Goal: Transaction & Acquisition: Complete application form

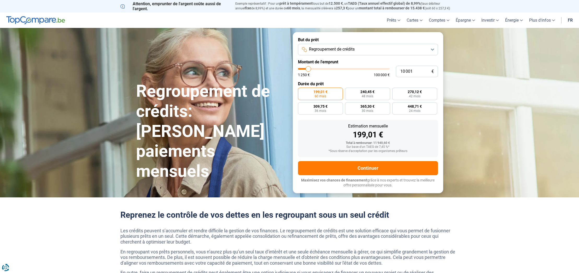
type input "9 000"
type input "9000"
type input "9 500"
type input "9500"
type input "11 000"
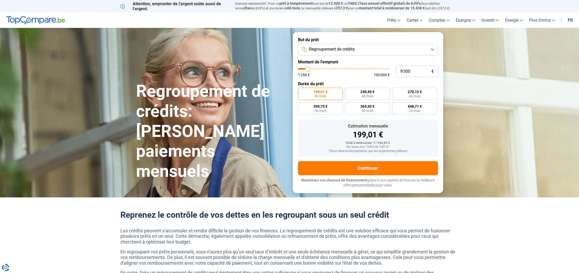
type input "11000"
type input "12 000"
type input "12000"
type input "12 750"
type input "12750"
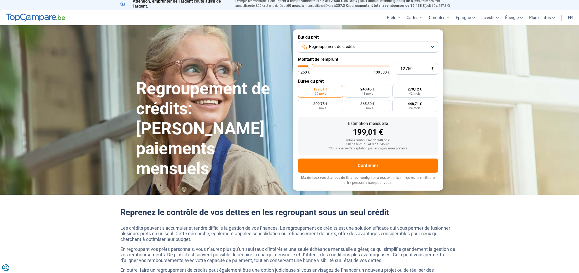
scroll to position [1, 0]
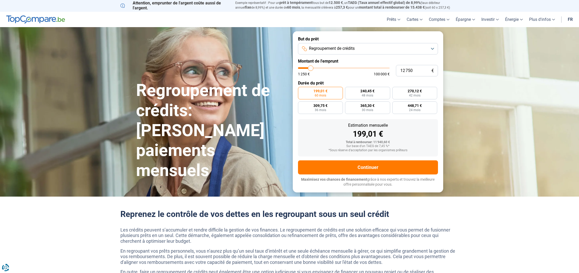
type input "13 500"
type input "13500"
type input "15 750"
type input "15750"
type input "17 750"
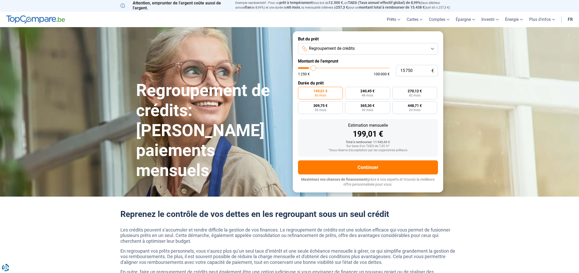
type input "17750"
type input "19 750"
type input "19750"
type input "20 000"
type input "20000"
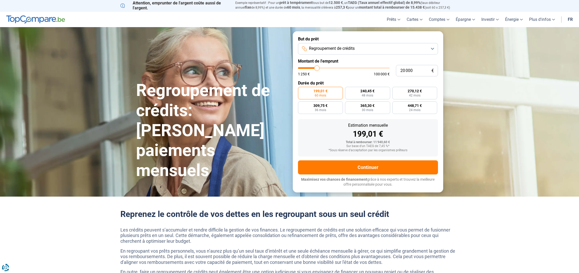
type input "22 000"
type input "22000"
type input "24 500"
type input "24500"
type input "26 250"
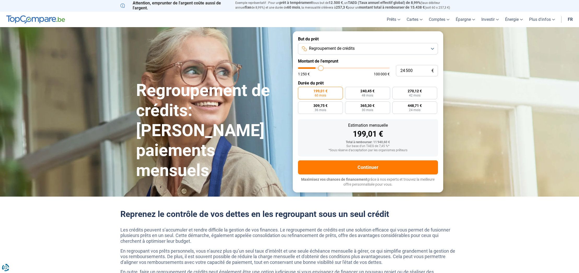
type input "26250"
type input "26 750"
type input "26750"
type input "25 250"
type input "25250"
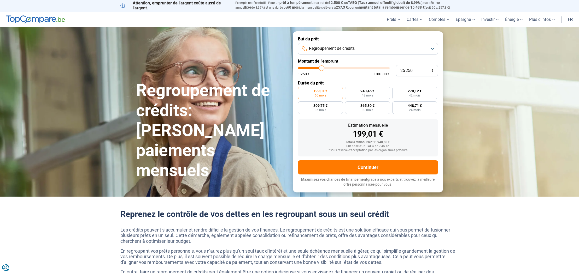
type input "21 500"
type input "21500"
type input "17 750"
type input "17750"
type input "15 500"
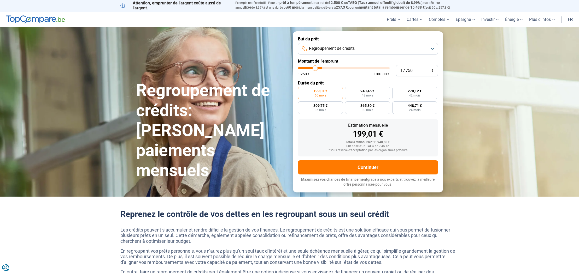
type input "15500"
type input "14 750"
type input "14750"
type input "15 000"
type input "15000"
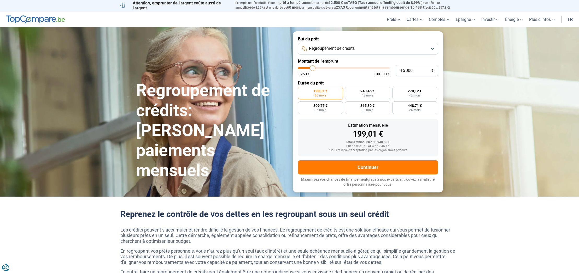
type input "14 750"
type input "14750"
type input "14 500"
type input "14500"
type input "14 250"
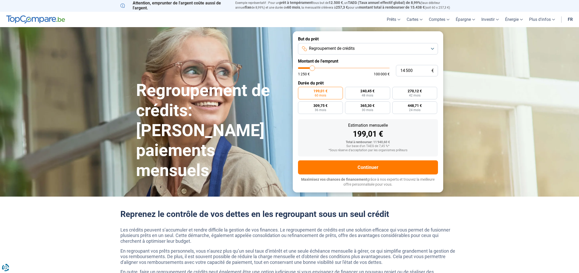
type input "14250"
type input "14 000"
type input "14000"
type input "13 750"
type input "13750"
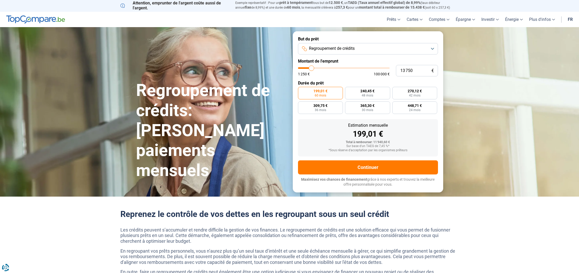
type input "13 500"
drag, startPoint x: 307, startPoint y: 69, endPoint x: 311, endPoint y: 72, distance: 4.6
type input "13500"
click at [311, 72] on div "1 250 € 100 000 €" at bounding box center [344, 71] width 92 height 9
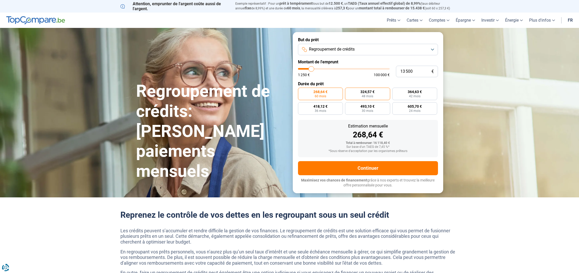
click at [371, 95] on span "48 mois" at bounding box center [366, 96] width 11 height 3
click at [348, 91] on input "324,57 € 48 mois" at bounding box center [346, 89] width 3 height 3
radio input "true"
click at [413, 95] on span "42 mois" at bounding box center [414, 96] width 11 height 3
click at [395, 91] on input "364,63 € 42 mois" at bounding box center [393, 89] width 3 height 3
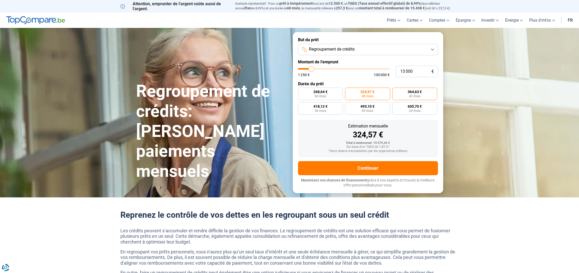
radio input "true"
click at [326, 109] on span "36 mois" at bounding box center [319, 110] width 11 height 3
click at [301, 106] on input "418,12 € 36 mois" at bounding box center [299, 103] width 3 height 3
radio input "true"
click at [363, 108] on span "493,10 €" at bounding box center [367, 107] width 14 height 4
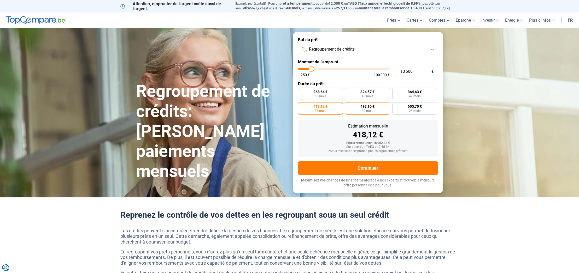
click at [348, 106] on input "493,10 € 30 mois" at bounding box center [346, 103] width 3 height 3
radio input "true"
click at [408, 109] on label "605,70 € 24 mois" at bounding box center [414, 108] width 45 height 13
click at [395, 106] on input "605,70 € 24 mois" at bounding box center [393, 103] width 3 height 3
radio input "true"
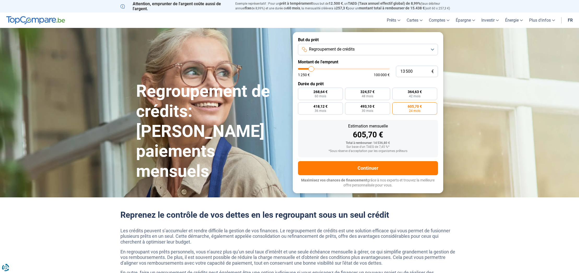
type input "14 000"
type input "14000"
type input "14 250"
type input "14250"
type input "14 000"
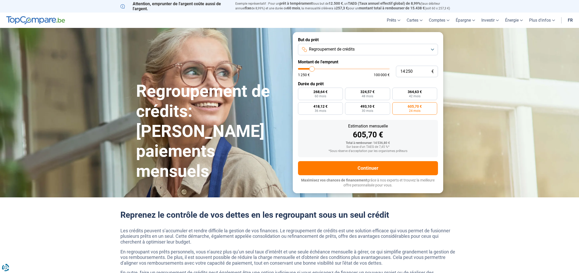
type input "14000"
type input "14 250"
type input "14250"
type input "14 000"
type input "14000"
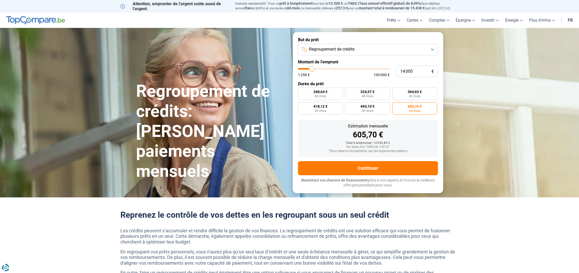
type input "13 500"
type input "13500"
type input "13 250"
type input "13250"
type input "13 000"
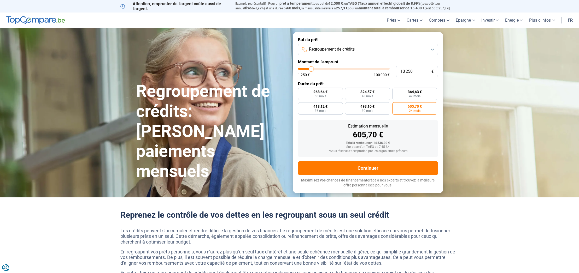
type input "13000"
type input "12 750"
type input "12750"
type input "12 500"
type input "12500"
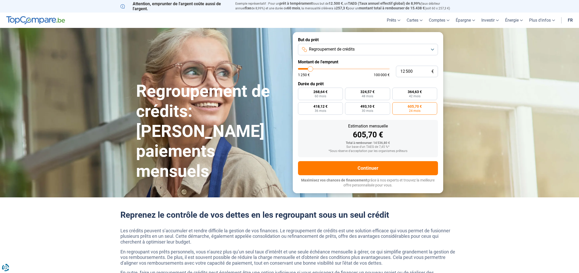
click at [310, 70] on input "range" at bounding box center [344, 69] width 92 height 2
radio input "true"
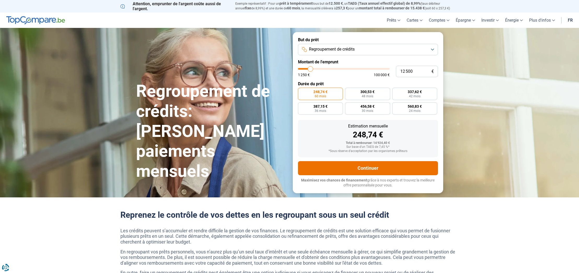
click at [367, 168] on button "Continuer" at bounding box center [368, 168] width 140 height 14
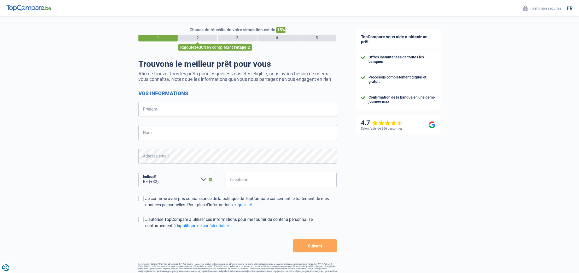
select select "32"
click at [323, 111] on input "Prénom" at bounding box center [237, 109] width 198 height 15
type input "JEROME"
type input "PHILIPPE"
type input "477968553"
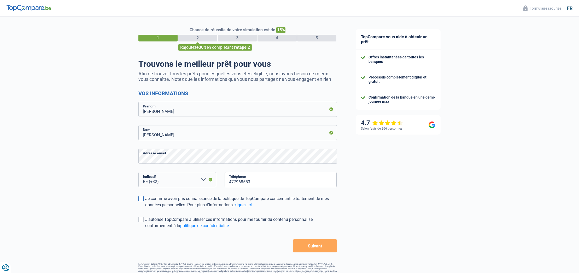
click at [139, 200] on span at bounding box center [140, 198] width 5 height 5
click at [145, 208] on input "Je confirme avoir pris connaissance de la politique de TopCompare concernant le…" at bounding box center [145, 208] width 0 height 0
click at [141, 220] on span at bounding box center [140, 219] width 5 height 5
click at [145, 229] on input "J'autorise TopCompare à utiliser ces informations pour me fournir du contenu pe…" at bounding box center [145, 229] width 0 height 0
click at [312, 245] on button "Suivant" at bounding box center [315, 246] width 44 height 13
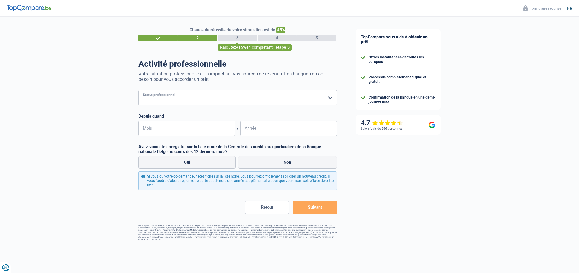
select select "independent"
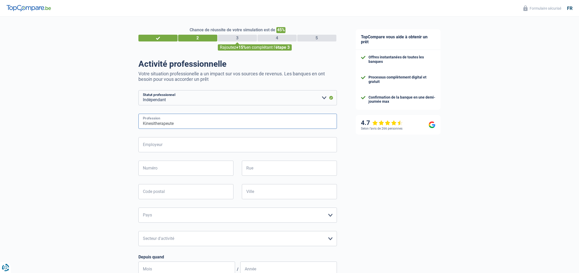
type input "Kinesitherapeute"
click at [167, 147] on input "Employeur" at bounding box center [237, 144] width 198 height 15
type input "Centre Sportif Mounier / Aspria Clubs / SOS MEDICAL"
click at [220, 170] on input "Numéro" at bounding box center [185, 168] width 95 height 15
type input "Onze-lievevrouwstraat 19"
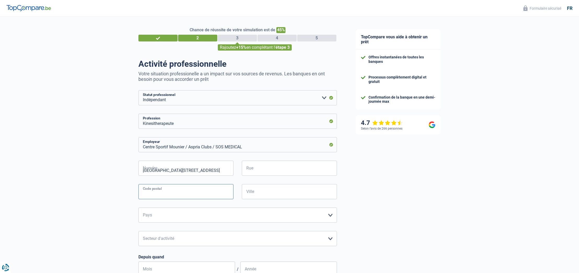
type input "3000"
type input "Leuven"
select select "BE"
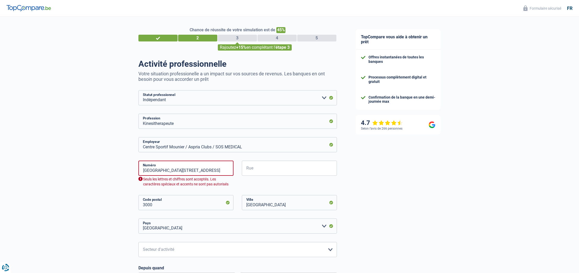
scroll to position [0, 0]
click at [153, 170] on input "Onze-lievevrouwstraat 19" at bounding box center [185, 168] width 95 height 15
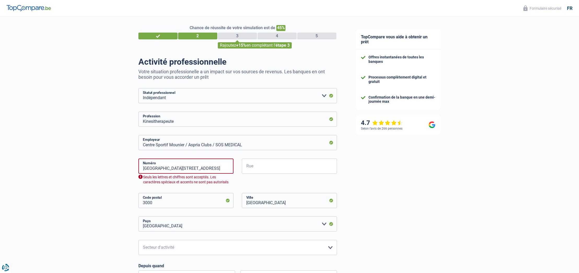
scroll to position [3, 0]
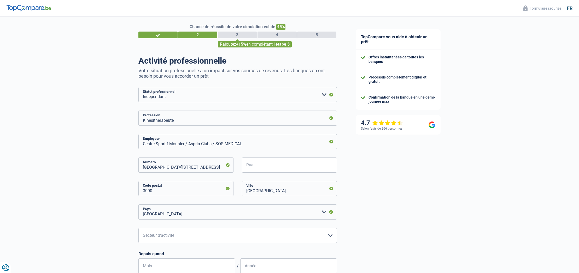
drag, startPoint x: 184, startPoint y: 168, endPoint x: 136, endPoint y: 166, distance: 48.1
click at [136, 166] on div "Onze lievevrouwstraat 19 Numéro" at bounding box center [185, 169] width 103 height 23
type input "19"
type input "Onze-lievevrouwstraat"
select select "bigCompanies"
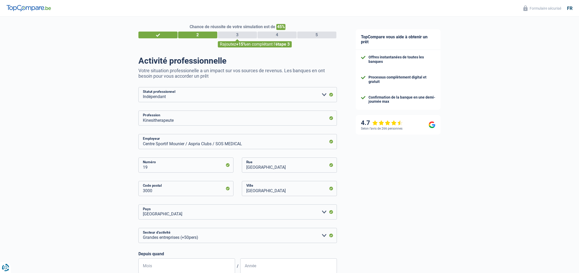
click at [574, 187] on div "TopCompare vous aide à obtenir un prêt Offres instantanées de toutes les banque…" at bounding box center [462, 210] width 233 height 393
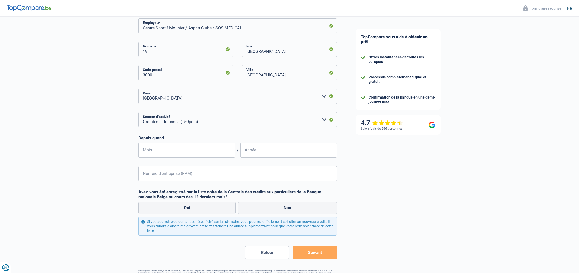
scroll to position [119, 0]
click at [173, 152] on input "Mois" at bounding box center [186, 149] width 97 height 15
type input "09"
type input "1999"
click at [365, 192] on div "TopCompare vous aide à obtenir un prêt Offres instantanées de toutes les banque…" at bounding box center [462, 93] width 233 height 393
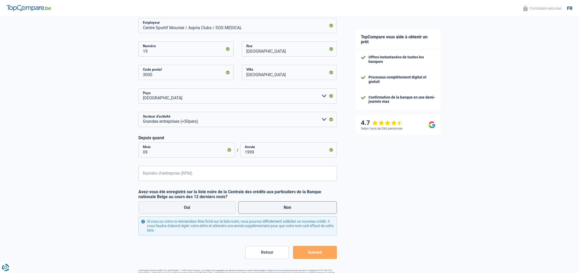
click at [288, 205] on label "Non" at bounding box center [287, 207] width 99 height 13
click at [288, 205] on input "Non" at bounding box center [287, 207] width 99 height 13
radio input "true"
click at [149, 174] on input "Numéro d'entreprise (RPM)" at bounding box center [237, 173] width 198 height 15
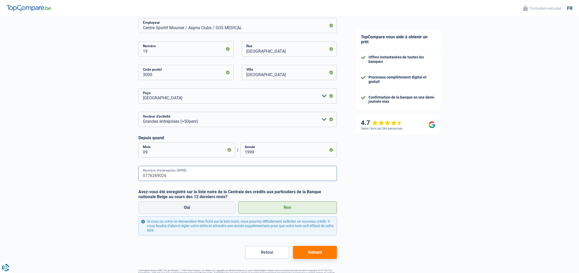
type input "0776269026"
click at [315, 253] on button "Suivant" at bounding box center [315, 252] width 44 height 13
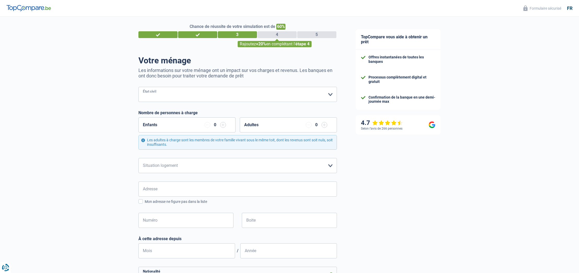
scroll to position [5, 0]
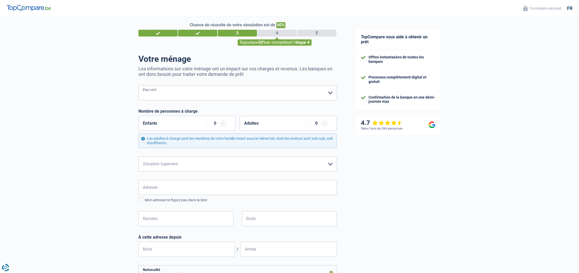
select select "single"
select select "rents"
click at [158, 188] on input "Adresse" at bounding box center [237, 187] width 198 height 15
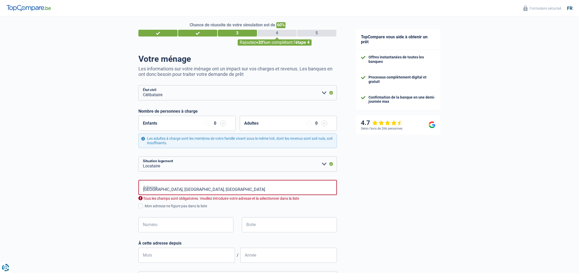
type input "Onze-Lieve-Vrouwstraat, 3000, Leuven, BE"
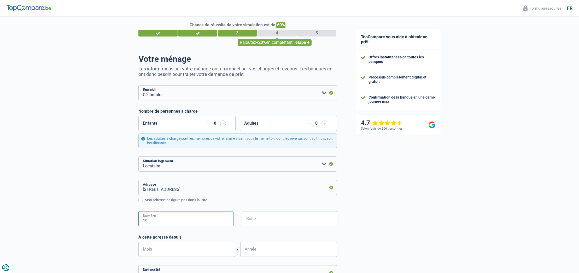
type input "19"
type input "12"
type input "2022"
click at [367, 242] on div "TopCompare vous aide à obtenir un prêt Offres instantanées de toutes les banque…" at bounding box center [462, 209] width 233 height 394
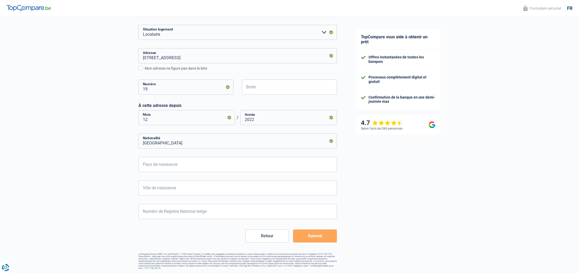
scroll to position [134, 0]
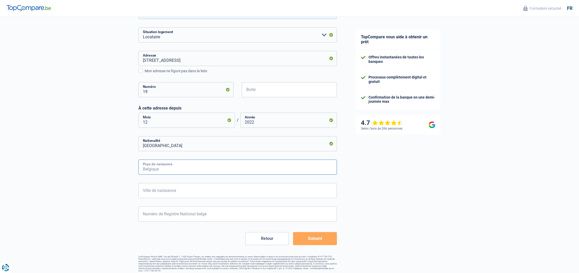
type input "B"
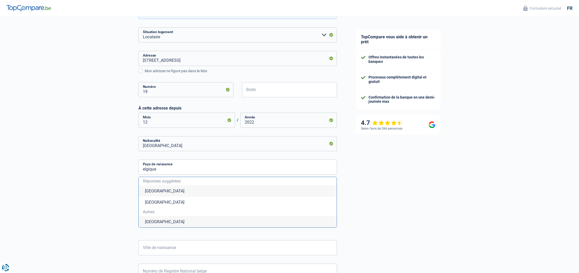
click at [154, 190] on li "Belgique" at bounding box center [238, 191] width 198 height 11
type input "Belgique"
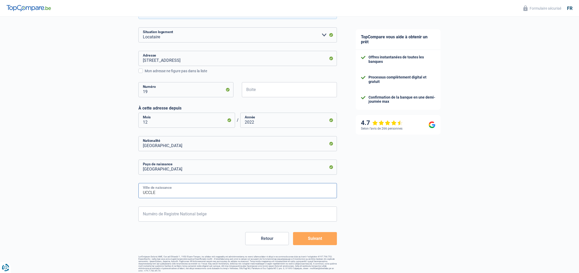
type input "UCCLE"
click at [156, 216] on input "Numéro de Registre National belge" at bounding box center [237, 214] width 198 height 15
type input "73.03.04-065.11"
click at [313, 239] on button "Suivant" at bounding box center [315, 238] width 44 height 13
select select "netSalary"
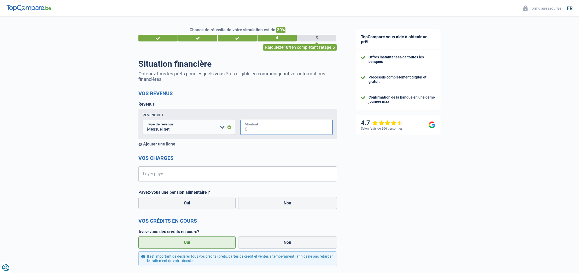
click at [256, 129] on input "Montant" at bounding box center [290, 127] width 86 height 15
type input "3.200"
click at [181, 174] on input "Loyer payé" at bounding box center [241, 174] width 192 height 15
type input "1.337"
click at [285, 203] on label "Non" at bounding box center [287, 203] width 99 height 13
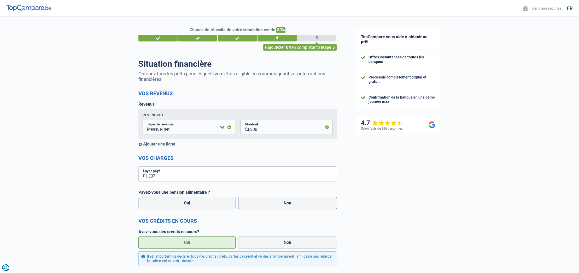
click at [285, 203] on input "Non" at bounding box center [287, 203] width 99 height 13
radio input "true"
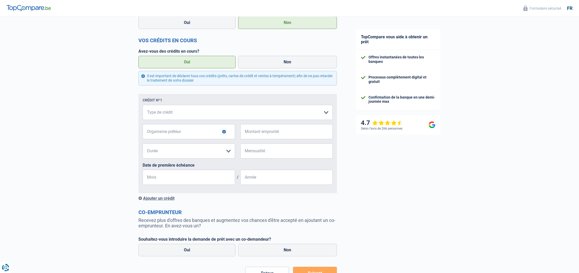
scroll to position [183, 0]
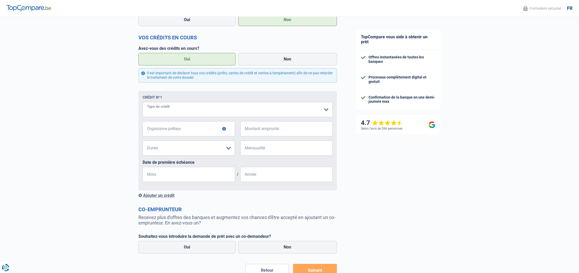
select select "cardOrCredit"
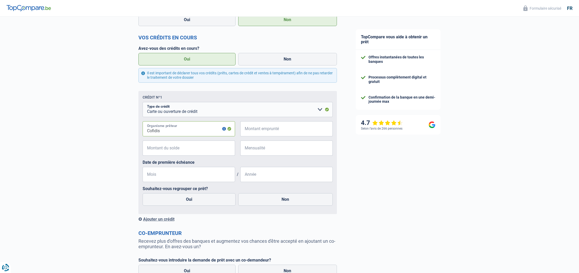
type input "Cofidis"
click at [262, 129] on input "Montant emprunté" at bounding box center [290, 128] width 86 height 15
type input "7.500"
click at [195, 148] on input "Montant du solde" at bounding box center [192, 148] width 86 height 15
type input "6.800"
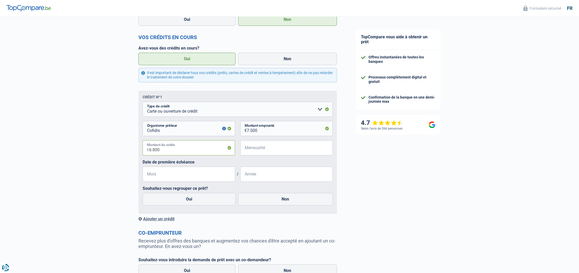
scroll to position [184, 0]
click at [287, 148] on input "Mensualité" at bounding box center [290, 147] width 86 height 15
type input "323"
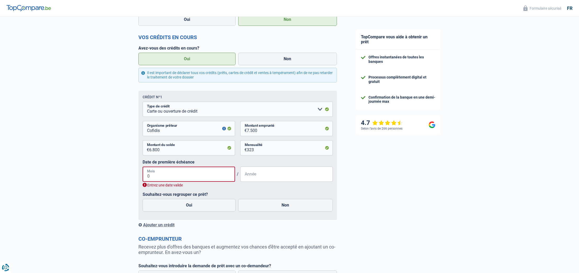
type input "01"
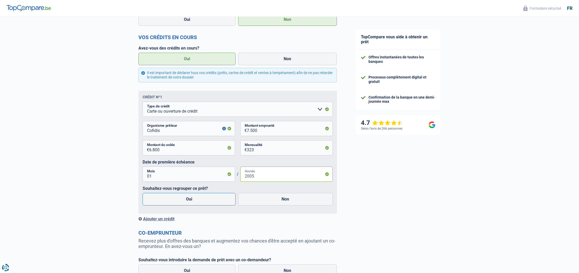
type input "2005"
click at [189, 199] on label "Oui" at bounding box center [188, 199] width 93 height 13
click at [189, 199] on input "Oui" at bounding box center [188, 199] width 93 height 13
radio input "true"
click at [160, 219] on div "Ajouter un crédit" at bounding box center [237, 219] width 198 height 5
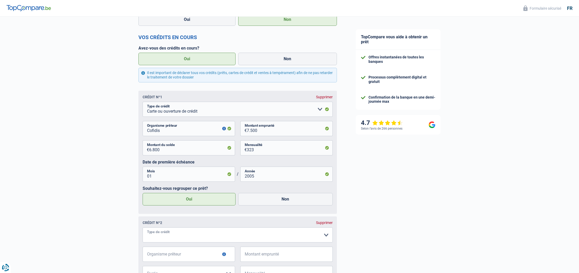
select select "cardOrCredit"
click at [432, 241] on div "TopCompare vous aide à obtenir un prêt Offres instantanées de toutes les banque…" at bounding box center [462, 145] width 233 height 625
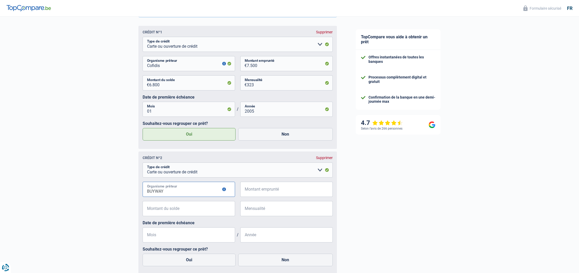
scroll to position [248, 0]
type input "BUYWAY"
click at [253, 189] on input "Montant emprunté" at bounding box center [290, 189] width 86 height 15
type input "3.500"
click at [191, 208] on input "Montant du solde" at bounding box center [192, 208] width 86 height 15
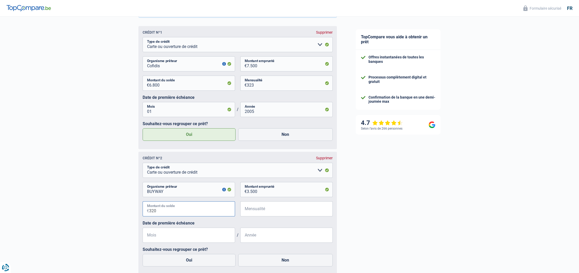
type input "3.200"
click at [255, 209] on input "Mensualité" at bounding box center [290, 208] width 86 height 15
type input "260"
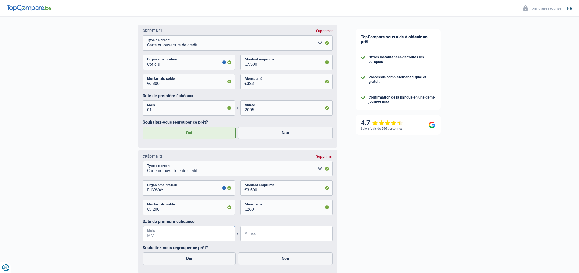
scroll to position [251, 0]
type input "01"
type input "2010"
click at [188, 258] on label "Oui" at bounding box center [188, 258] width 93 height 13
click at [188, 258] on input "Oui" at bounding box center [188, 258] width 93 height 13
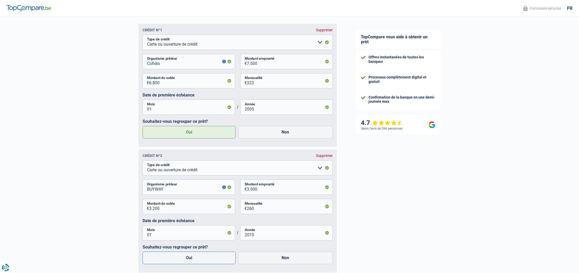
radio input "true"
click at [249, 243] on fieldset "Carte ou ouverture de crédit Prêt hypothécaire Vente à tempérament Prêt à tempé…" at bounding box center [237, 215] width 190 height 108
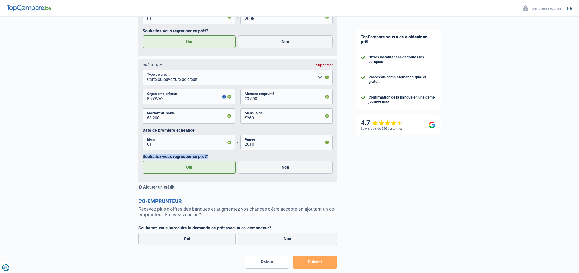
scroll to position [365, 0]
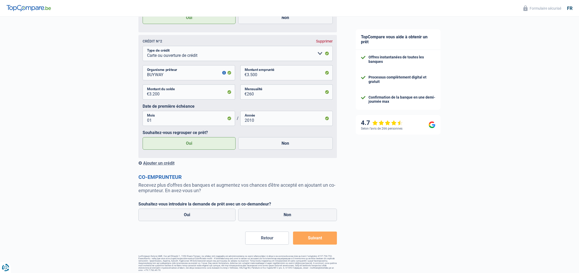
click at [161, 163] on div "Ajouter un crédit" at bounding box center [237, 163] width 198 height 5
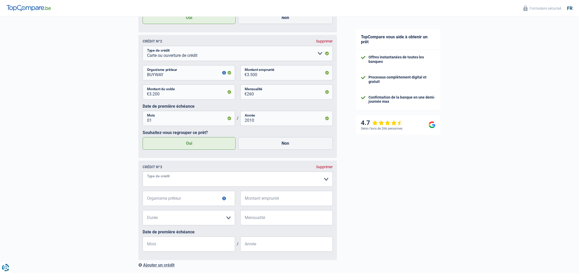
select select "cardOrCredit"
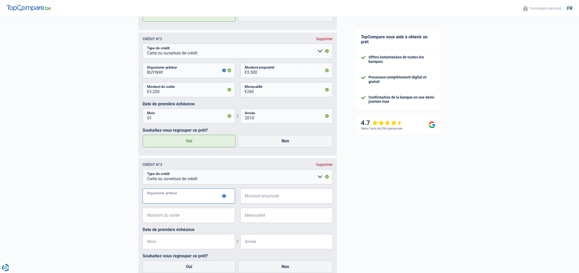
scroll to position [368, 0]
type input "BUYWAY"
click at [252, 198] on input "Montant emprunté" at bounding box center [290, 196] width 86 height 15
type input "1.250"
click at [186, 216] on input "Montant du solde" at bounding box center [192, 215] width 86 height 15
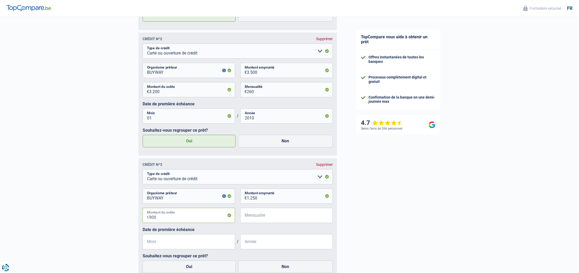
type input "900"
click at [262, 217] on input "Mensualité" at bounding box center [290, 215] width 86 height 15
type input "70"
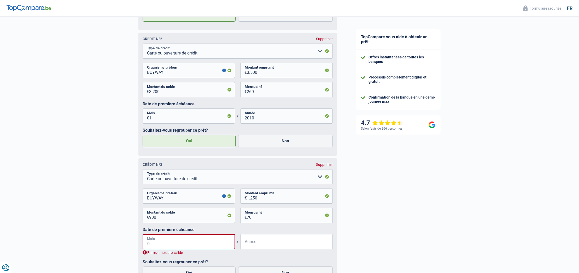
type input "07"
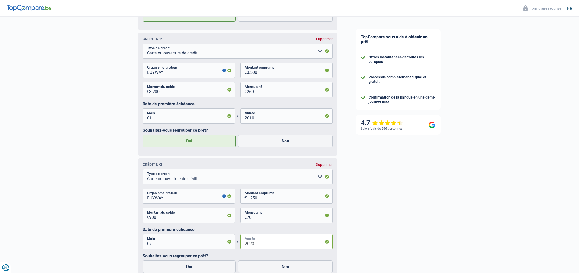
scroll to position [363, 0]
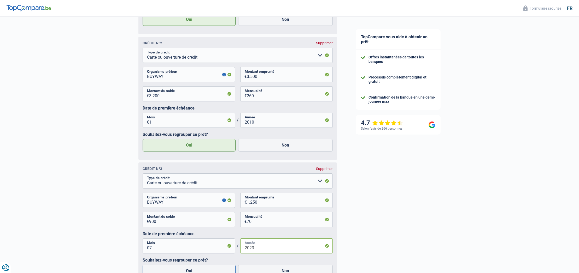
type input "2023"
click at [188, 269] on label "Oui" at bounding box center [188, 270] width 93 height 13
click at [188, 269] on input "Oui" at bounding box center [188, 270] width 93 height 13
radio input "true"
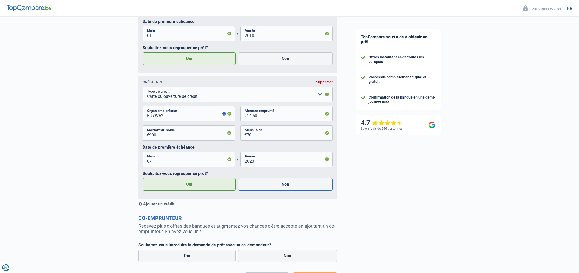
scroll to position [451, 0]
click at [159, 203] on div "Ajouter un crédit" at bounding box center [237, 203] width 198 height 5
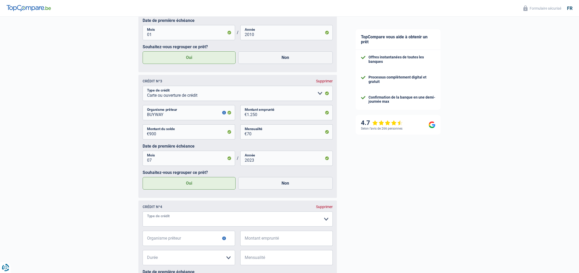
select select "cardOrCredit"
type input "BEOBANK"
click at [169, 257] on input "Montant du solde" at bounding box center [192, 257] width 86 height 15
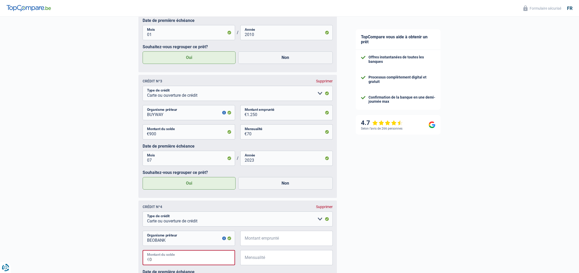
type input "0"
click at [258, 240] on input "Montant emprunté" at bounding box center [290, 238] width 86 height 15
type input "3.000"
click at [358, 219] on div "TopCompare vous aide à obtenir un prêt Offres instantanées de toutes les banque…" at bounding box center [462, 3] width 233 height 876
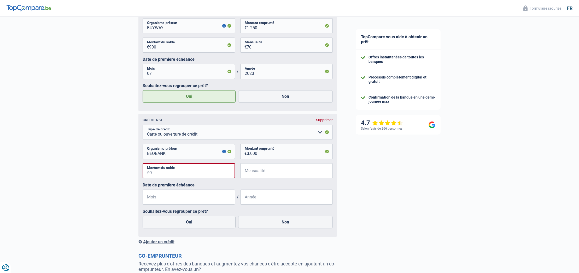
scroll to position [539, 0]
click at [155, 174] on input "0" at bounding box center [192, 170] width 86 height 15
type input "100"
click at [250, 170] on input "Mensualité" at bounding box center [290, 170] width 86 height 15
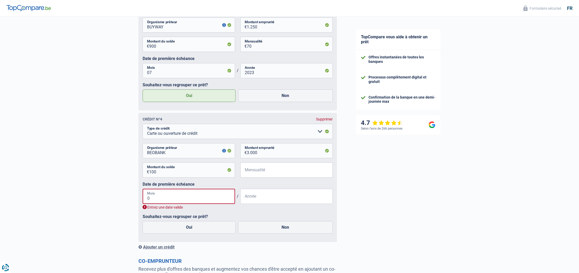
type input "09"
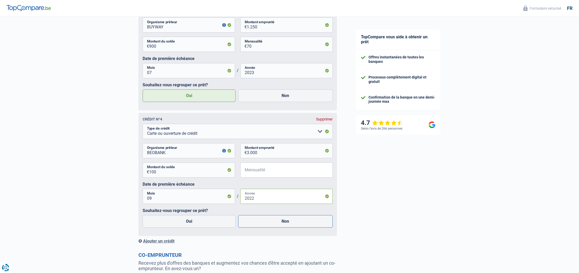
type input "2022"
click at [283, 222] on label "Non" at bounding box center [285, 221] width 94 height 13
click at [283, 222] on input "Non" at bounding box center [285, 221] width 94 height 13
radio input "true"
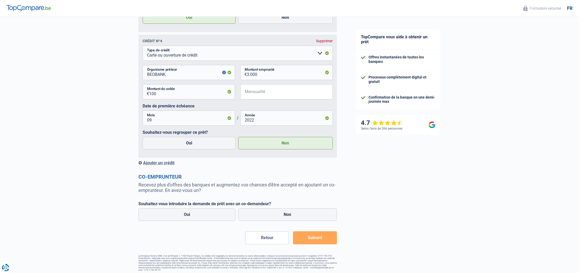
scroll to position [616, 0]
click at [286, 216] on label "Non" at bounding box center [287, 215] width 99 height 13
click at [286, 216] on input "Non" at bounding box center [287, 215] width 99 height 13
radio input "true"
click at [316, 239] on button "Suivant" at bounding box center [315, 238] width 44 height 13
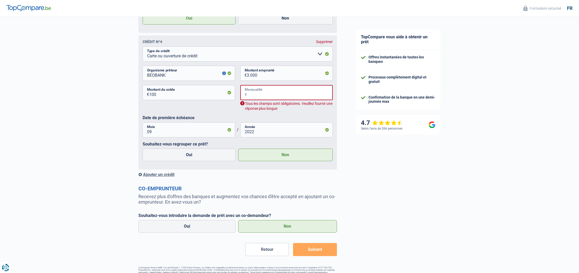
click at [256, 94] on input "Mensualité" at bounding box center [290, 92] width 86 height 15
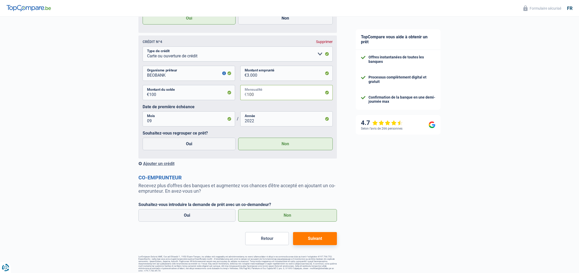
type input "100"
click at [312, 237] on button "Suivant" at bounding box center [315, 238] width 44 height 13
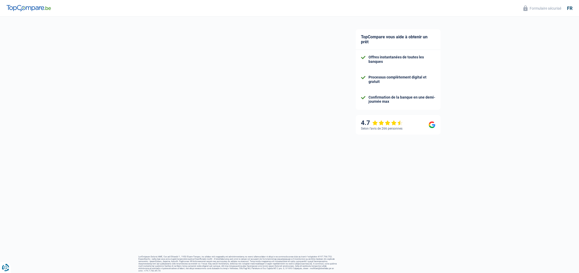
select select "refinancing"
select select "60"
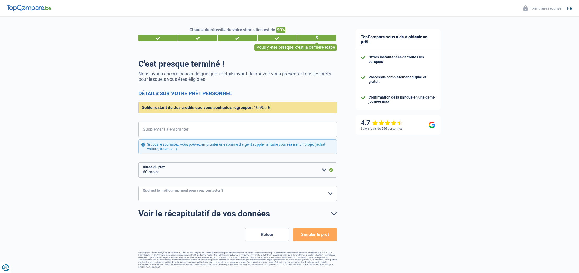
select select "16-18"
click at [183, 129] on input "Supplément à emprunter" at bounding box center [241, 129] width 192 height 15
type input "0"
click at [313, 234] on button "Simuler le prêt" at bounding box center [315, 234] width 44 height 13
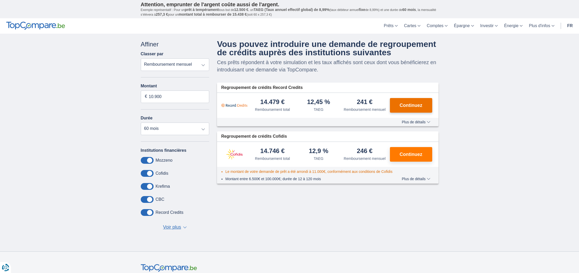
click at [410, 108] on span "Continuez" at bounding box center [410, 105] width 23 height 5
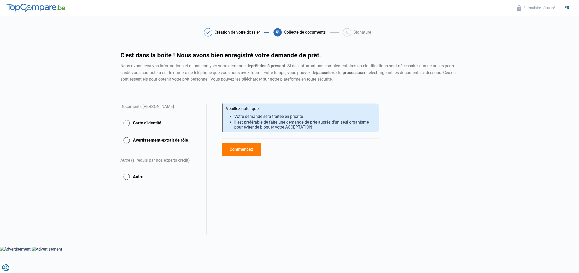
click at [245, 149] on button "Commencez" at bounding box center [241, 149] width 39 height 13
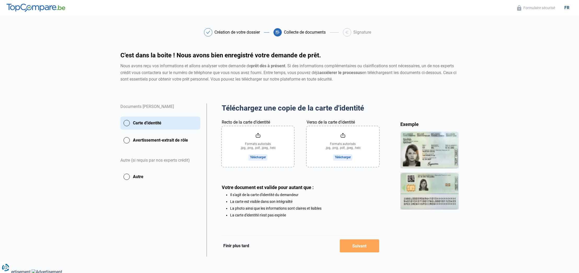
scroll to position [0, 0]
click at [256, 147] on input "Recto de la carte d'identité" at bounding box center [258, 146] width 72 height 41
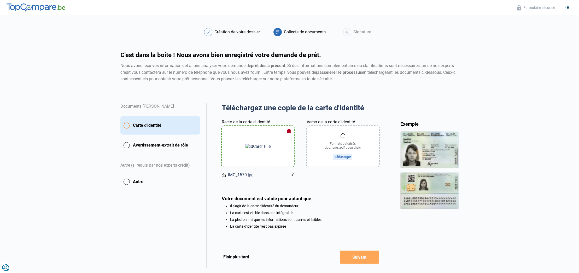
click at [343, 157] on input "Verso de la carte d'identité" at bounding box center [342, 146] width 72 height 41
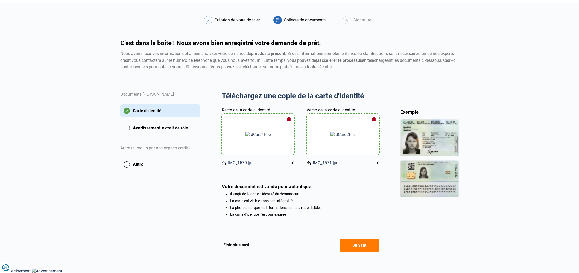
scroll to position [12, 0]
click at [360, 245] on button "Suivant" at bounding box center [359, 245] width 39 height 13
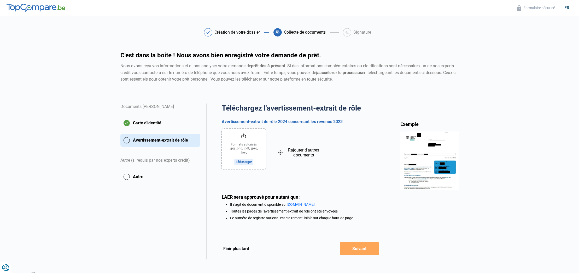
click at [242, 161] on input "file" at bounding box center [244, 149] width 44 height 41
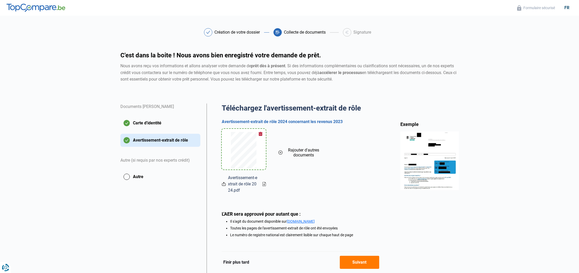
click at [360, 263] on button "Suivant" at bounding box center [359, 262] width 39 height 13
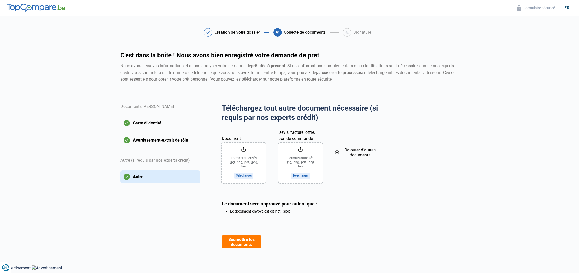
click at [242, 241] on button "Soumettre les documents" at bounding box center [241, 242] width 39 height 13
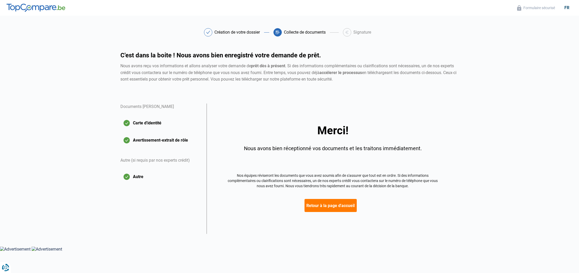
click at [328, 204] on button "Retour à la page d'accueil" at bounding box center [330, 205] width 52 height 13
